Goal: Obtain resource: Download file/media

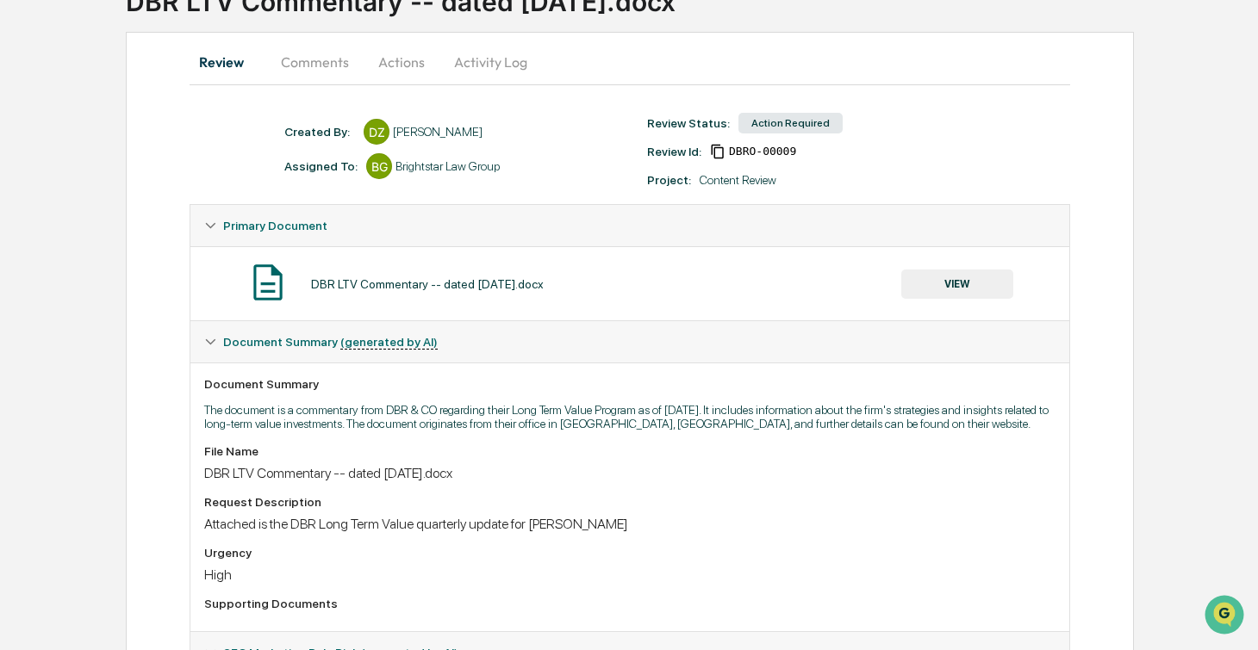
scroll to position [137, 0]
click at [958, 278] on button "VIEW" at bounding box center [957, 283] width 112 height 29
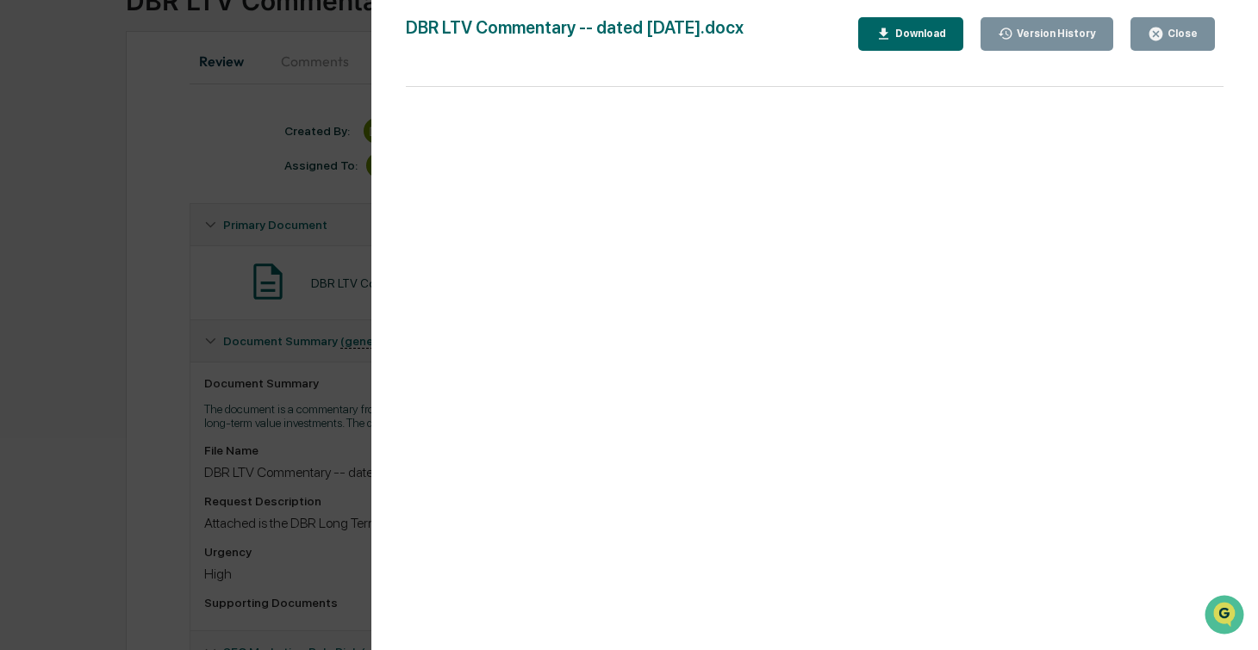
click at [939, 44] on button "Download" at bounding box center [910, 34] width 105 height 34
click at [239, 214] on div "Version History 10/14/2025, 06:05 PM Dana Zarnich DBR LTV Commentary -- dated O…" at bounding box center [629, 325] width 1258 height 650
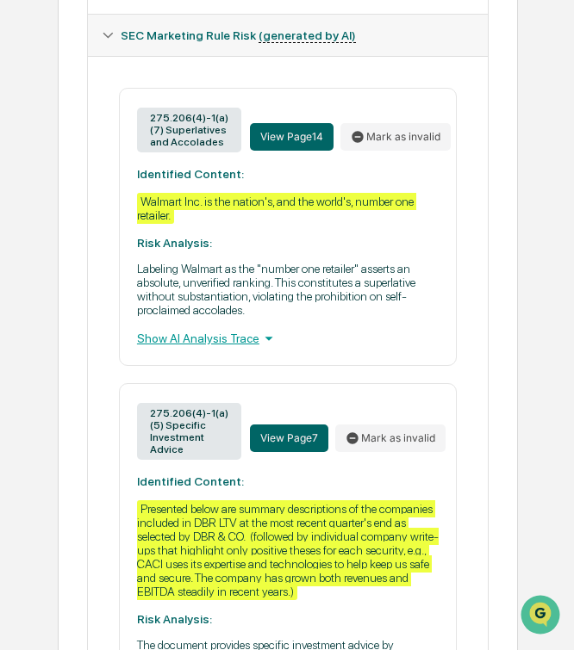
scroll to position [813, 0]
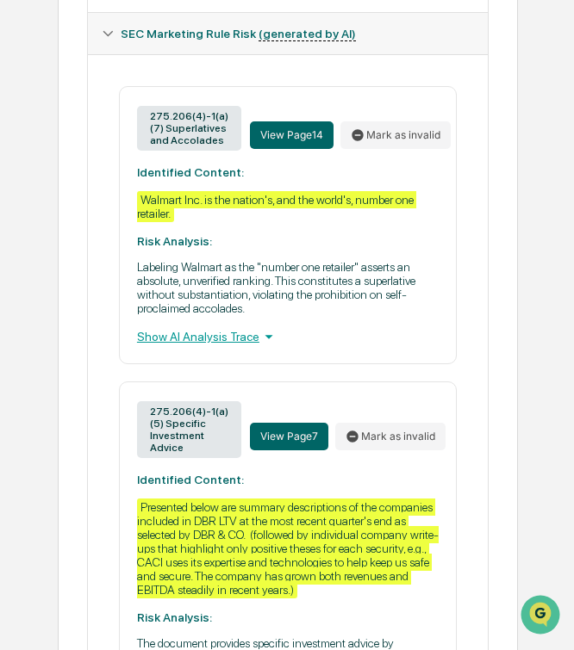
click at [273, 346] on icon at bounding box center [268, 336] width 19 height 19
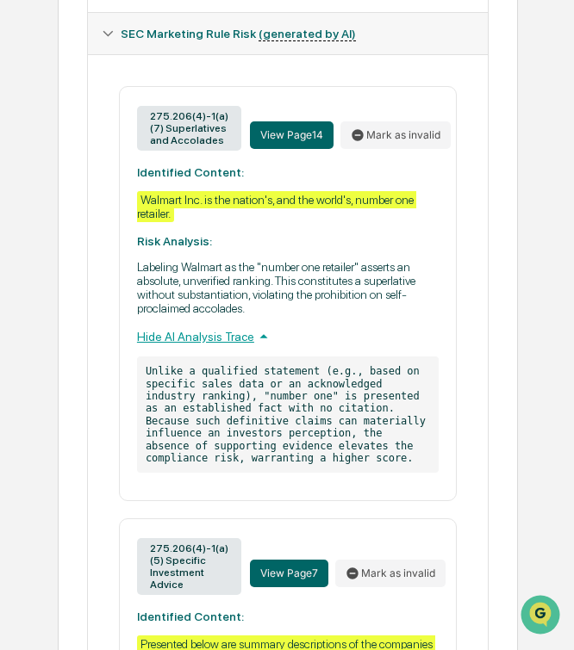
click at [271, 346] on icon at bounding box center [263, 336] width 19 height 19
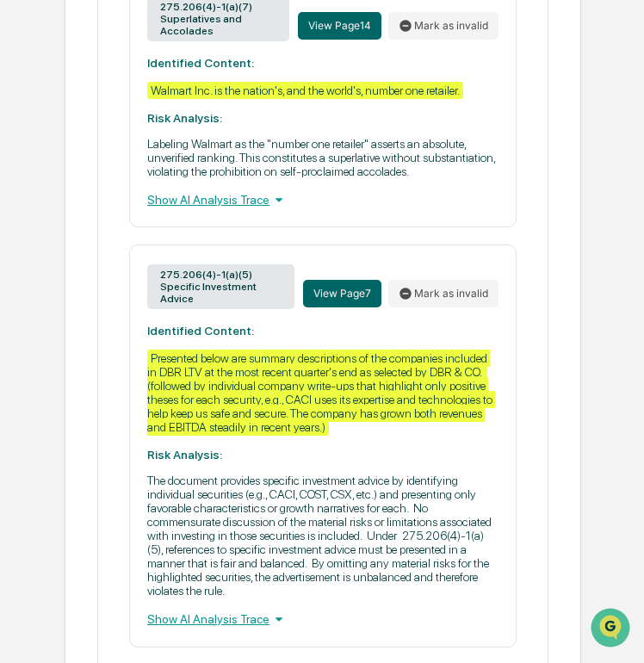
scroll to position [878, 0]
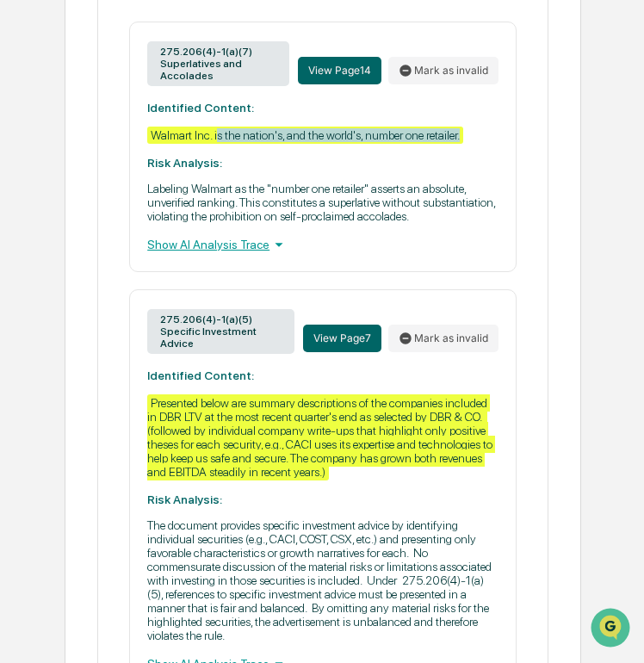
drag, startPoint x: 208, startPoint y: 152, endPoint x: 224, endPoint y: 134, distance: 24.4
click at [224, 134] on div "275.206(4)-1(a)(7) Superlatives and Accolades View Page 14 Mark as invalid Iden…" at bounding box center [323, 147] width 388 height 251
copy div "s the nation's, and the world's, number one retailer."
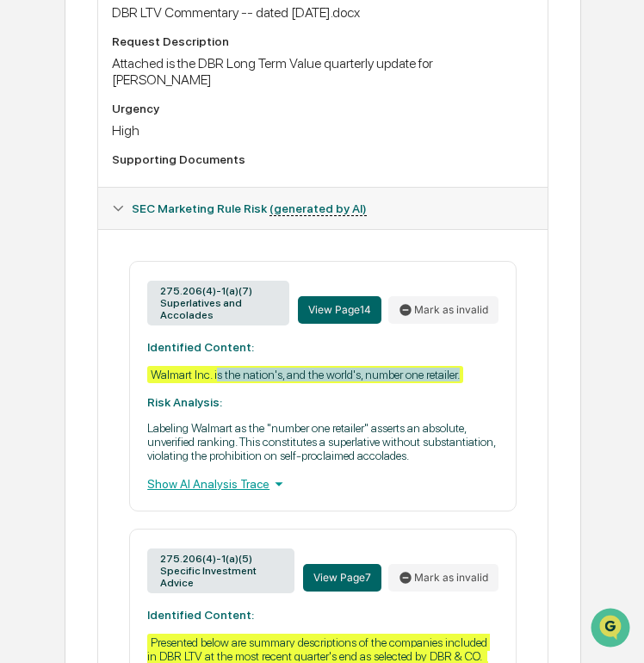
scroll to position [53, 0]
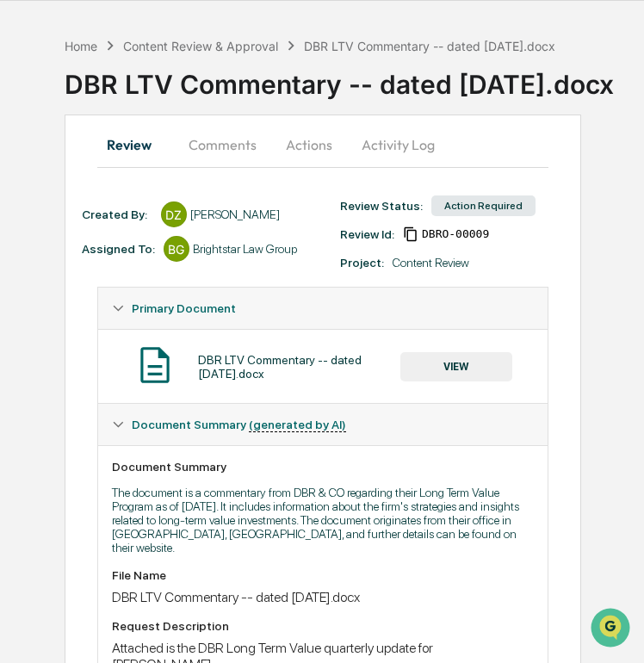
click at [202, 55] on div "DBR LTV Commentary -- dated [DATE].docx" at bounding box center [355, 77] width 580 height 45
click at [205, 39] on div "Content Review & Approval" at bounding box center [200, 46] width 155 height 15
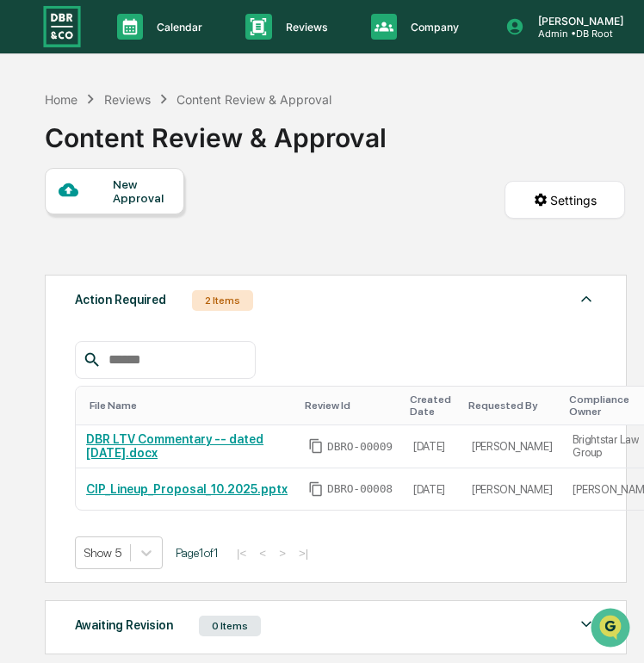
click at [55, 28] on img at bounding box center [61, 26] width 41 height 46
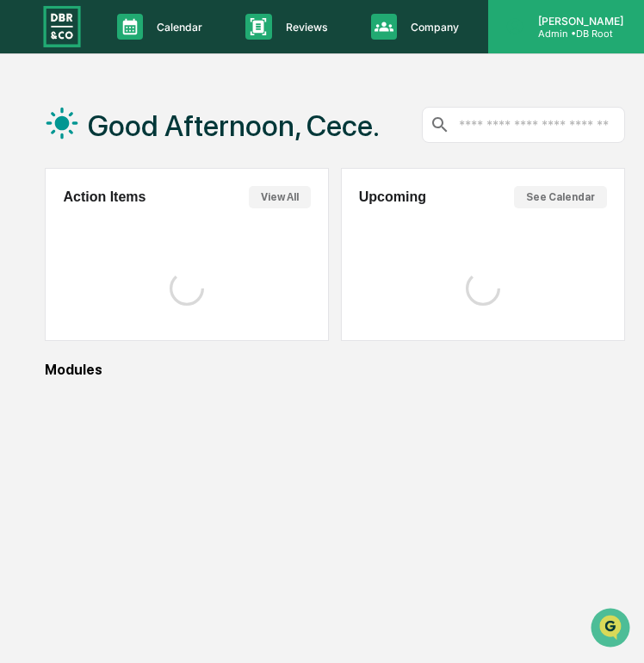
click at [599, 40] on p "Admin • DB Root" at bounding box center [579, 34] width 108 height 12
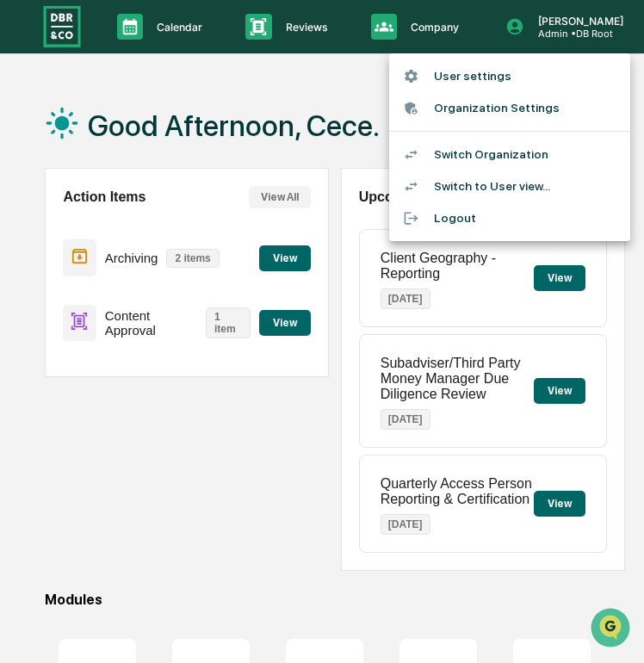
click at [551, 153] on li "Switch Organization" at bounding box center [509, 155] width 241 height 32
